Goal: Find specific page/section: Find specific page/section

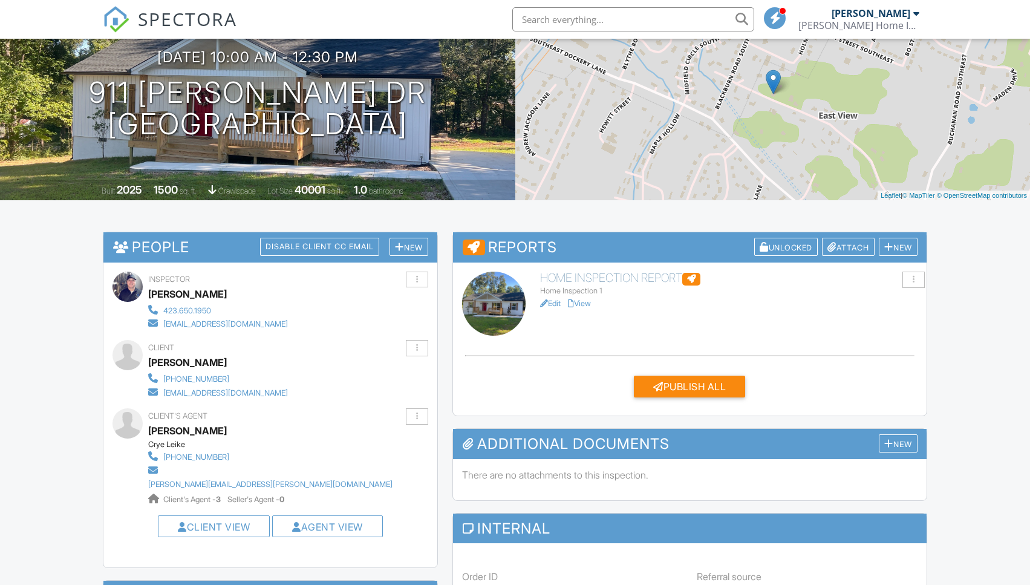
scroll to position [125, 0]
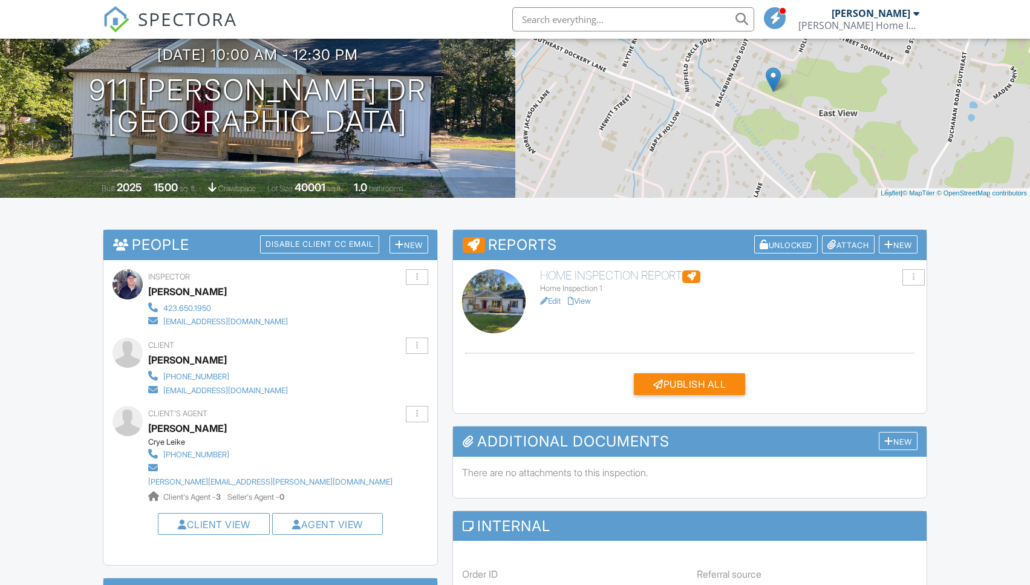
click at [582, 302] on link "View" at bounding box center [579, 300] width 23 height 9
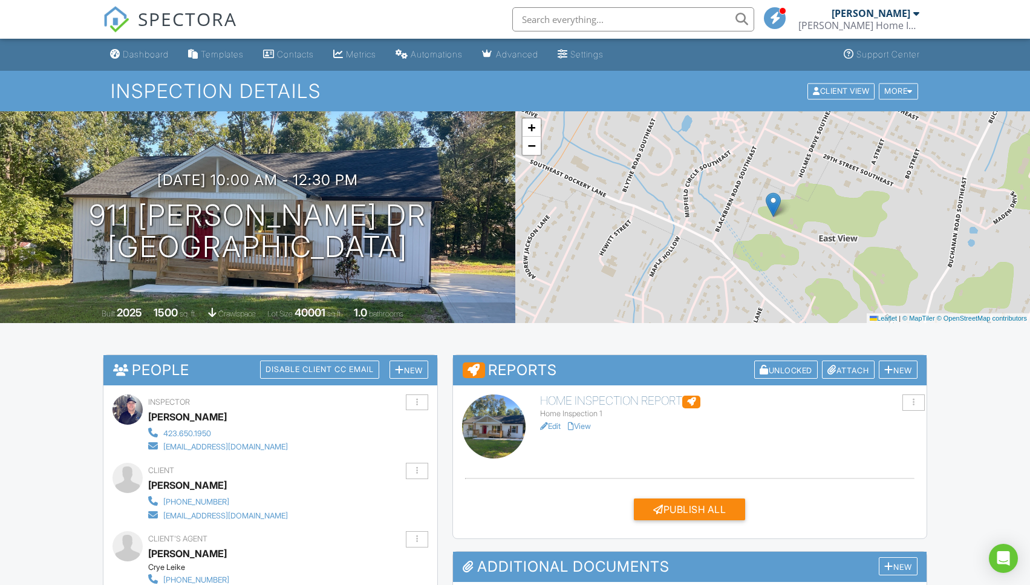
click at [582, 424] on link "View" at bounding box center [579, 425] width 23 height 9
